Goal: Task Accomplishment & Management: Use online tool/utility

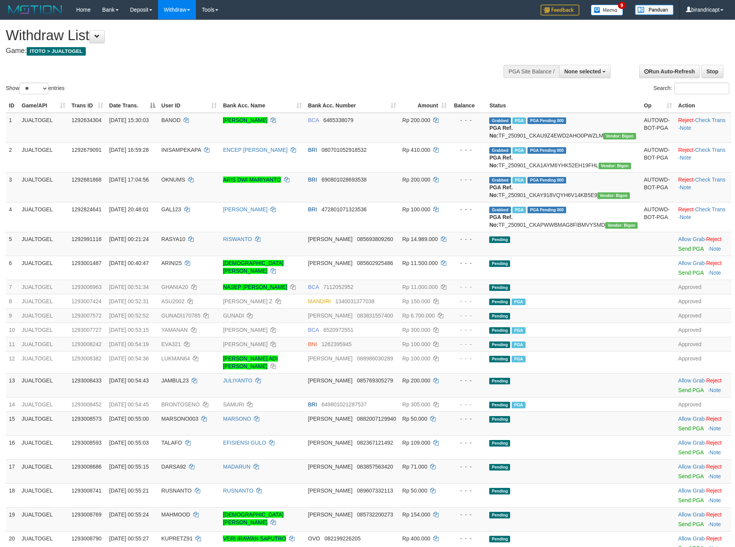
select select
select select "**"
click at [582, 68] on span "None selected" at bounding box center [582, 71] width 37 height 6
click at [555, 114] on label "[ITOTO] JUALTOGEL" at bounding box center [572, 110] width 75 height 10
select select "****"
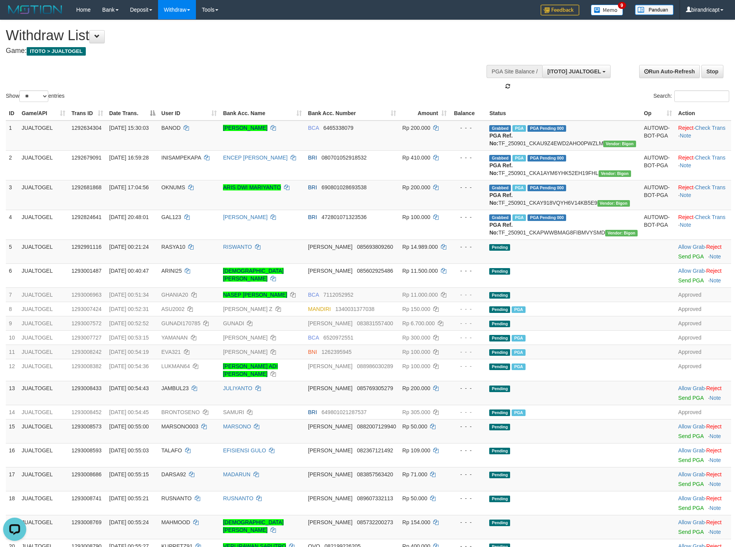
scroll to position [7, 0]
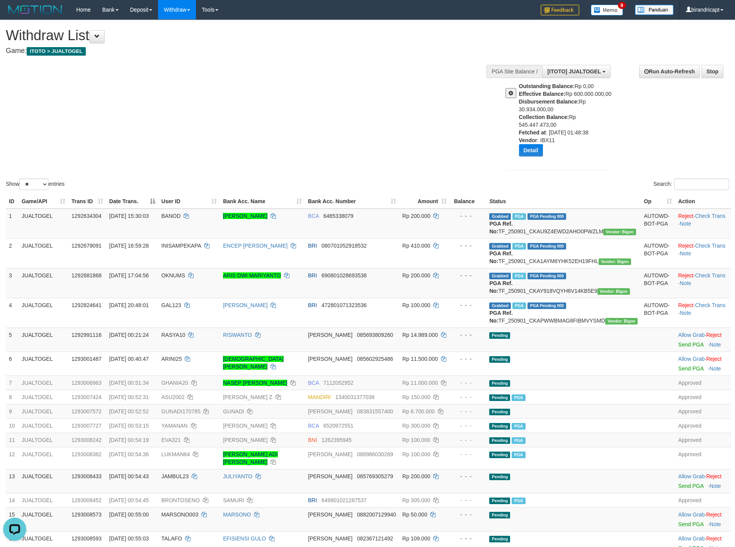
click at [506, 94] on button at bounding box center [510, 93] width 11 height 10
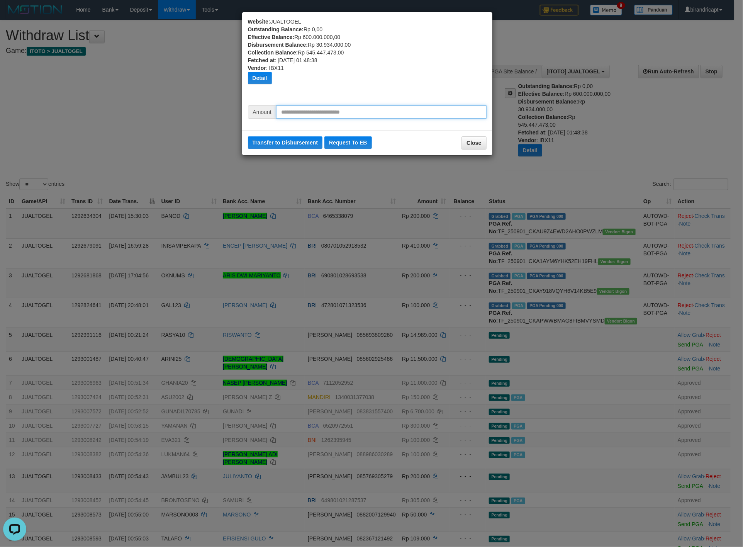
click at [313, 111] on input "text" at bounding box center [381, 111] width 211 height 13
type input "*********"
click at [292, 143] on button "Transfer to Disbursement" at bounding box center [285, 142] width 75 height 12
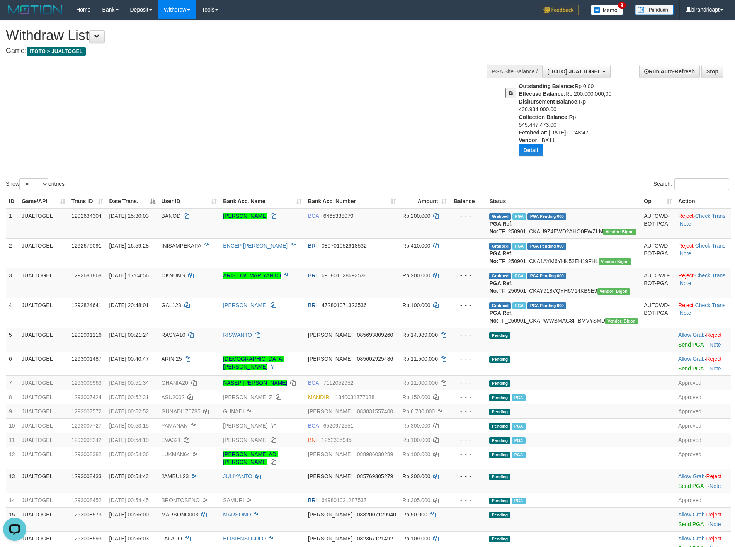
click at [543, 139] on div "Outstanding Balance: Rp 0,00 Effective Balance: Rp 200.000.000,00 Disbursement …" at bounding box center [566, 122] width 95 height 80
copy div "IBX11"
click at [585, 96] on div "Outstanding Balance: Rp 0,00 Effective Balance: Rp 200.000.000,00 Disbursement …" at bounding box center [566, 122] width 95 height 80
click at [589, 93] on div "Outstanding Balance: Rp 0,00 Effective Balance: Rp 200.000.000,00 Disbursement …" at bounding box center [566, 122] width 95 height 80
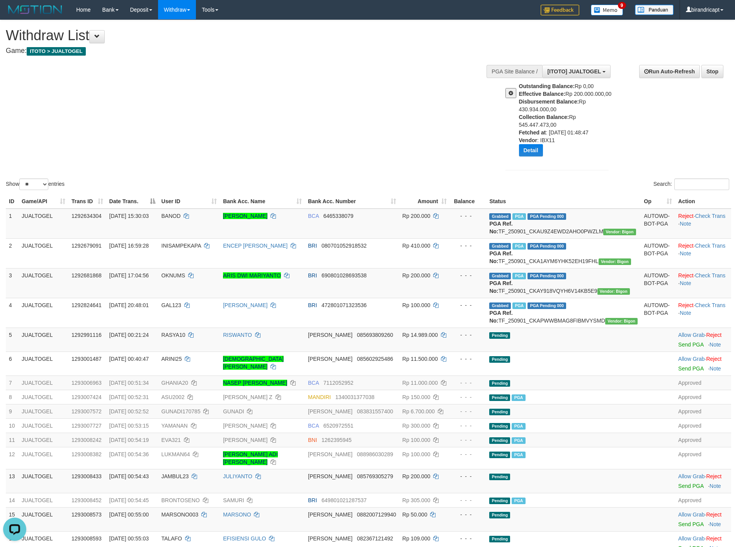
click at [589, 93] on div "Outstanding Balance: Rp 0,00 Effective Balance: Rp 200.000.000,00 Disbursement …" at bounding box center [566, 122] width 95 height 80
copy div "200.000.000,00"
